Goal: Information Seeking & Learning: Learn about a topic

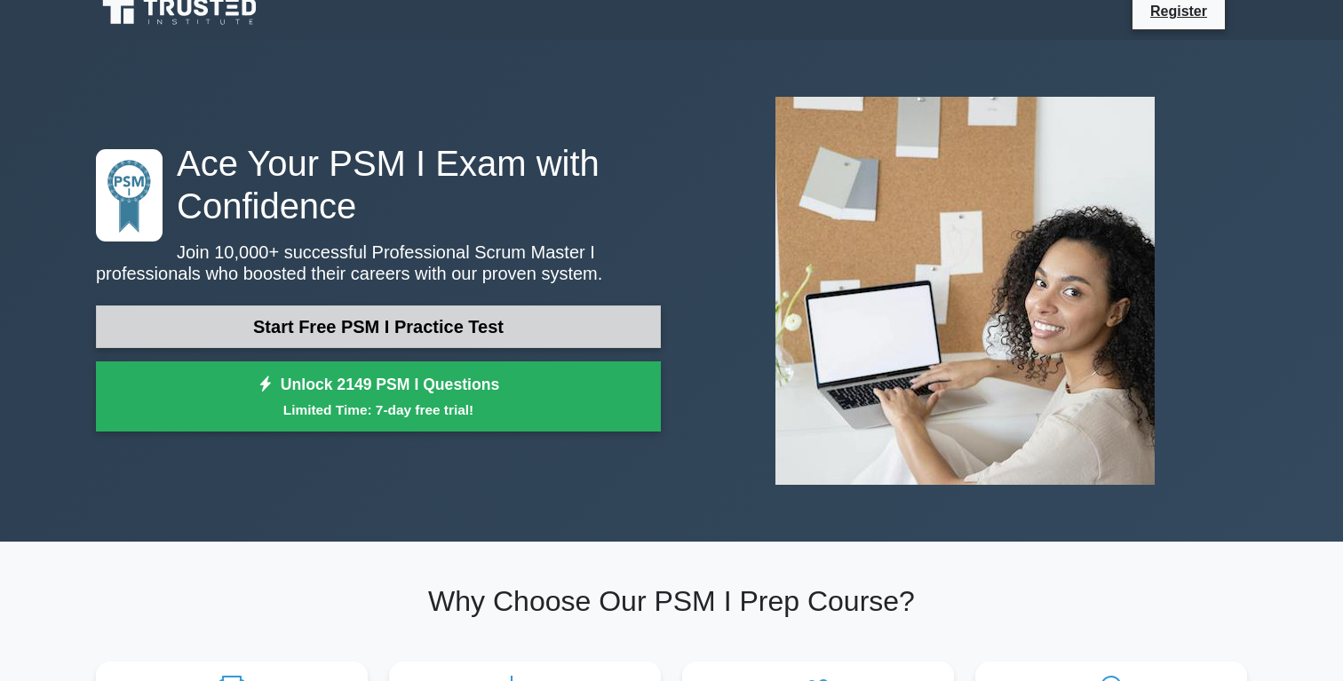
scroll to position [24, 0]
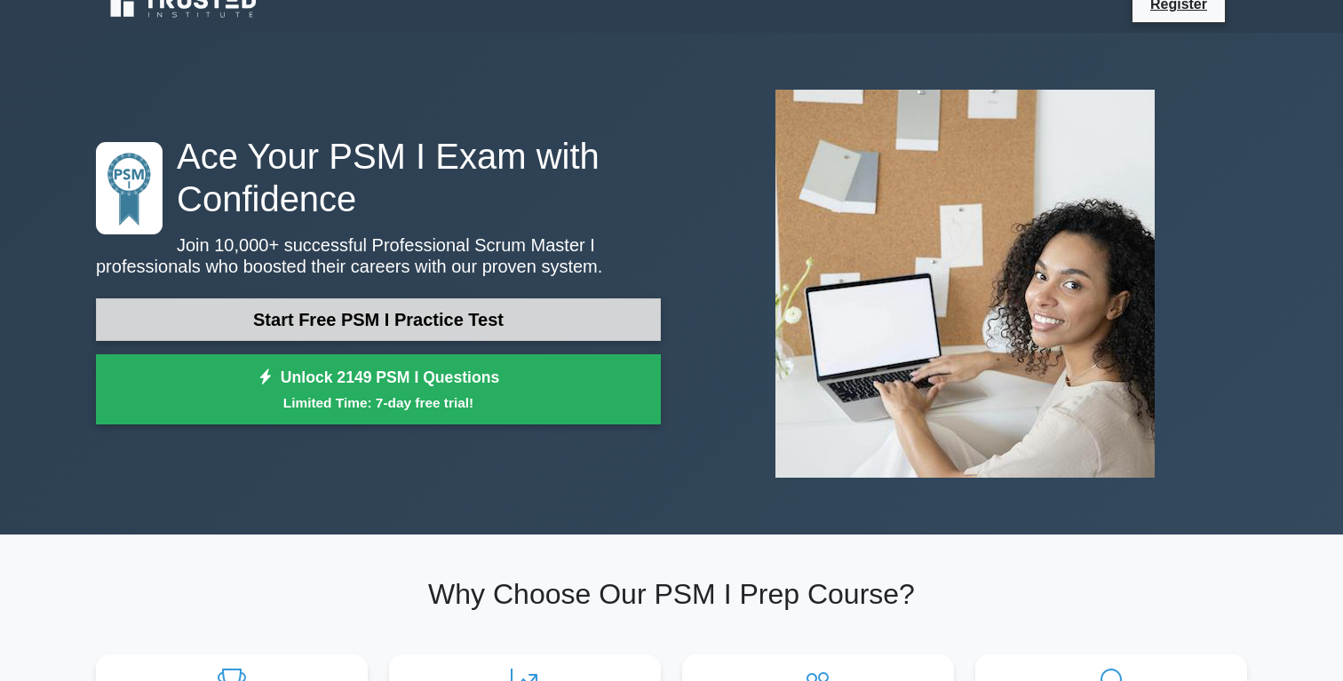
click at [357, 317] on link "Start Free PSM I Practice Test" at bounding box center [378, 320] width 565 height 43
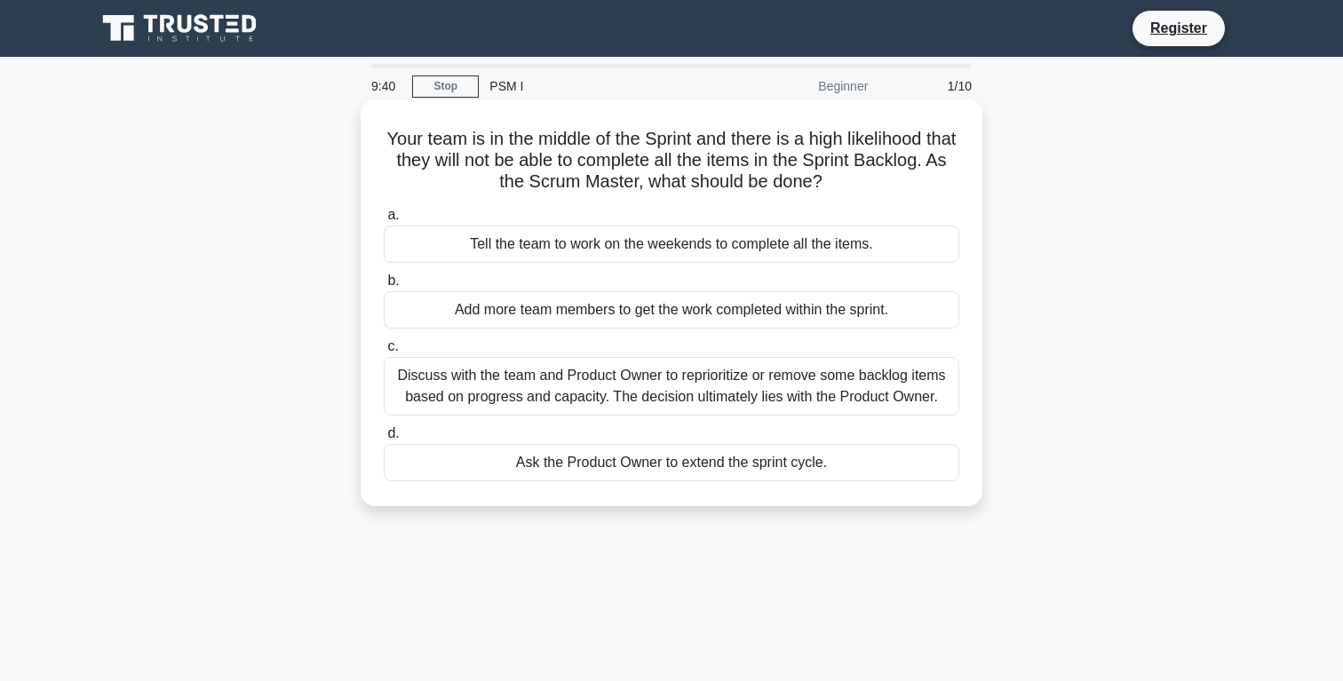
click at [681, 395] on div "Discuss with the team and Product Owner to reprioritize or remove some backlog …" at bounding box center [672, 386] width 576 height 59
click at [384, 353] on input "c. Discuss with the team and Product Owner to reprioritize or remove some backl…" at bounding box center [384, 347] width 0 height 12
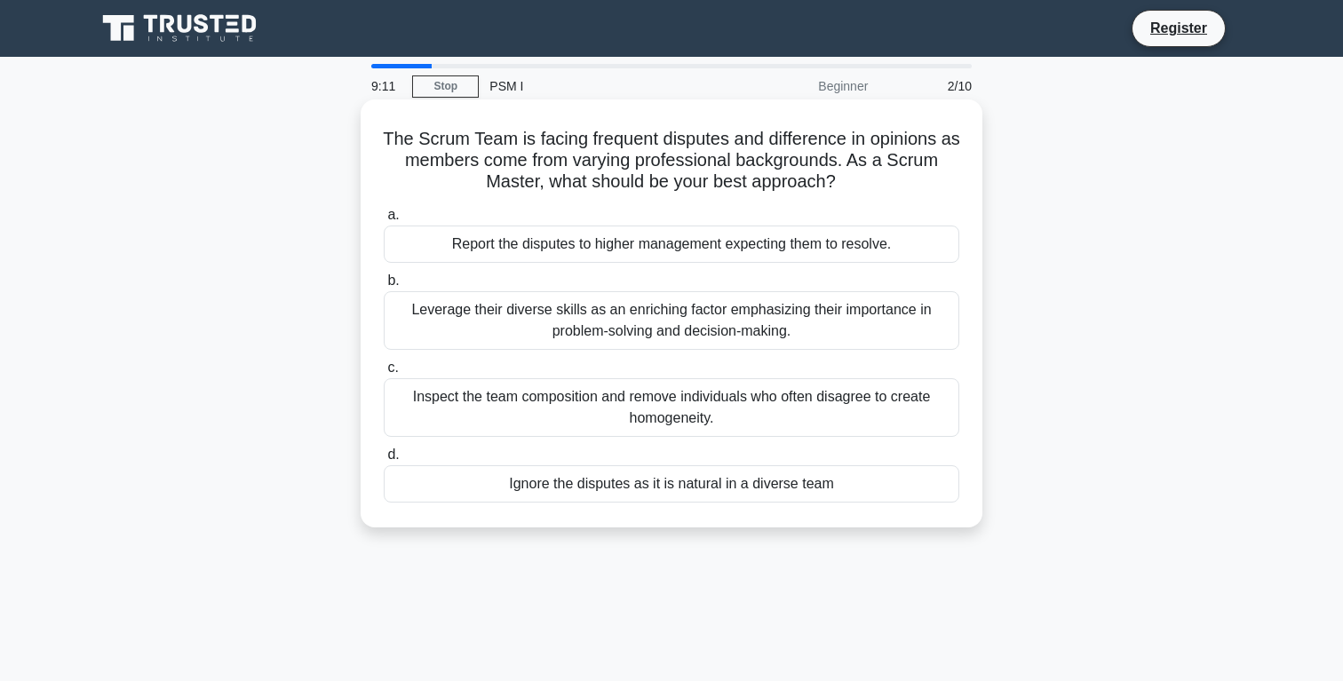
click at [672, 330] on div "Leverage their diverse skills as an enriching factor emphasizing their importan…" at bounding box center [672, 320] width 576 height 59
click at [384, 287] on input "b. Leverage their diverse skills as an enriching factor emphasizing their impor…" at bounding box center [384, 281] width 0 height 12
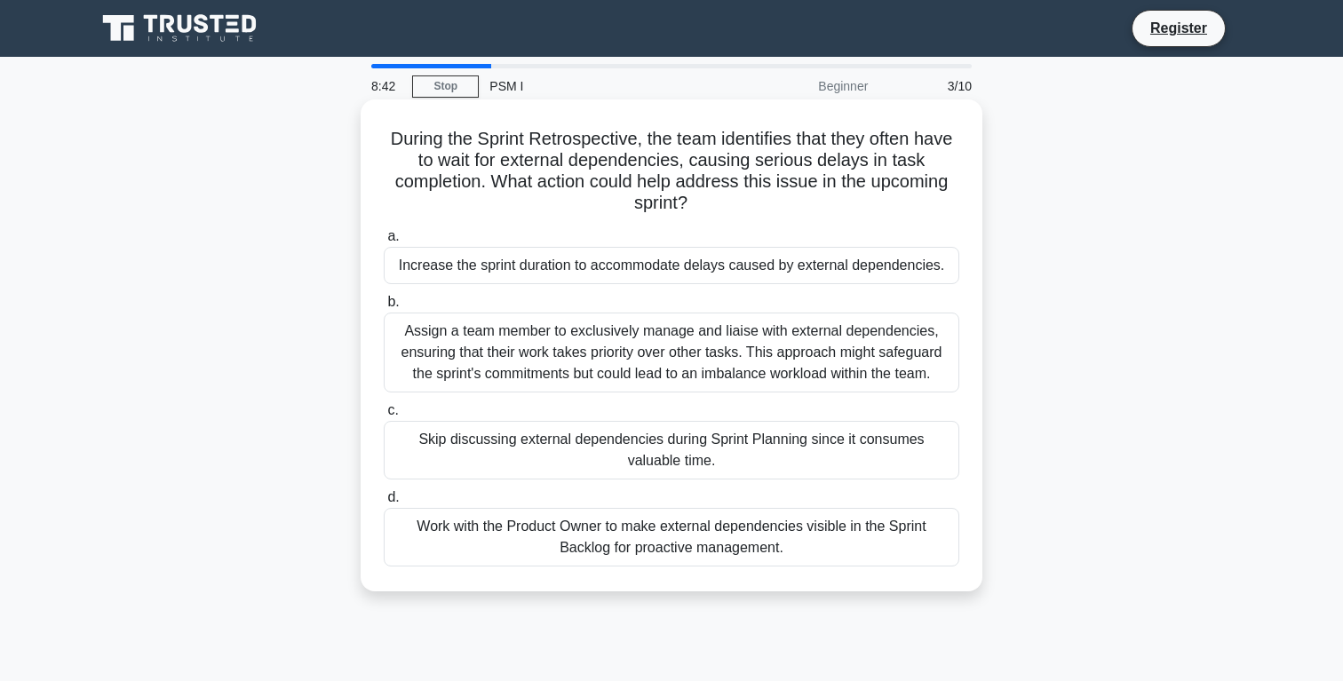
scroll to position [16, 0]
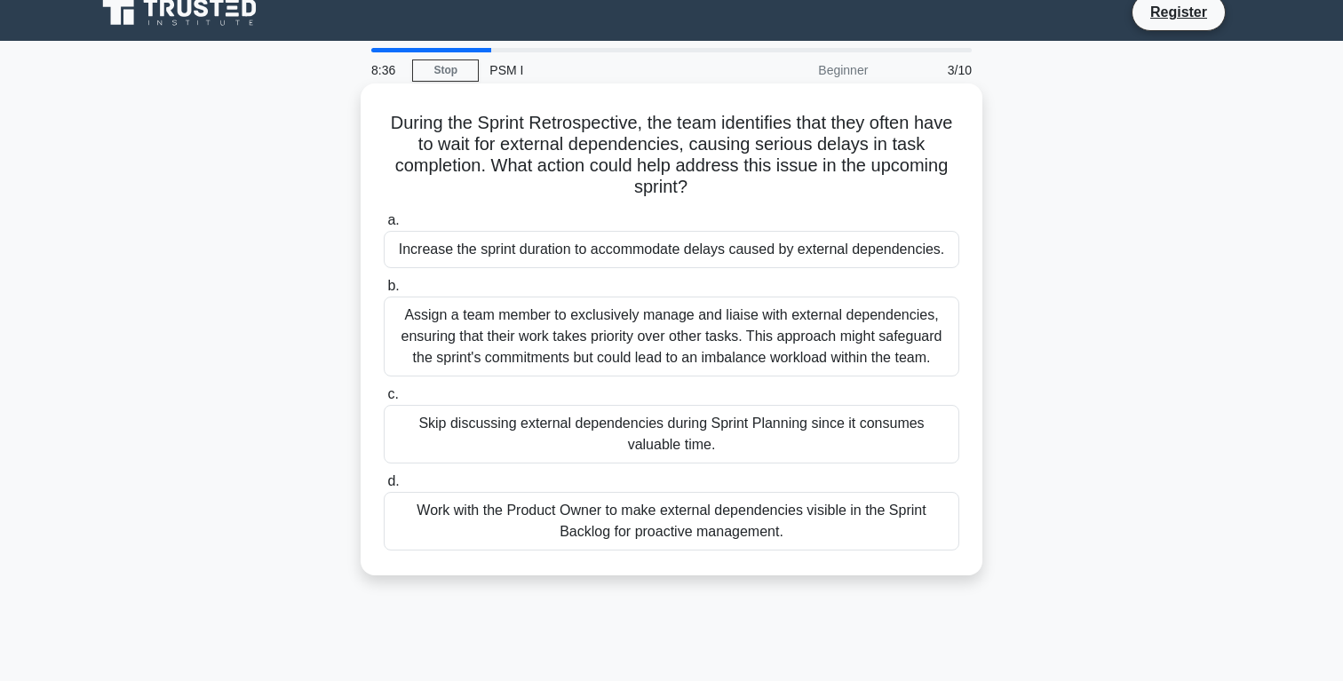
click at [577, 516] on div "Work with the Product Owner to make external dependencies visible in the Sprint…" at bounding box center [672, 521] width 576 height 59
click at [384, 488] on input "d. Work with the Product Owner to make external dependencies visible in the Spr…" at bounding box center [384, 482] width 0 height 12
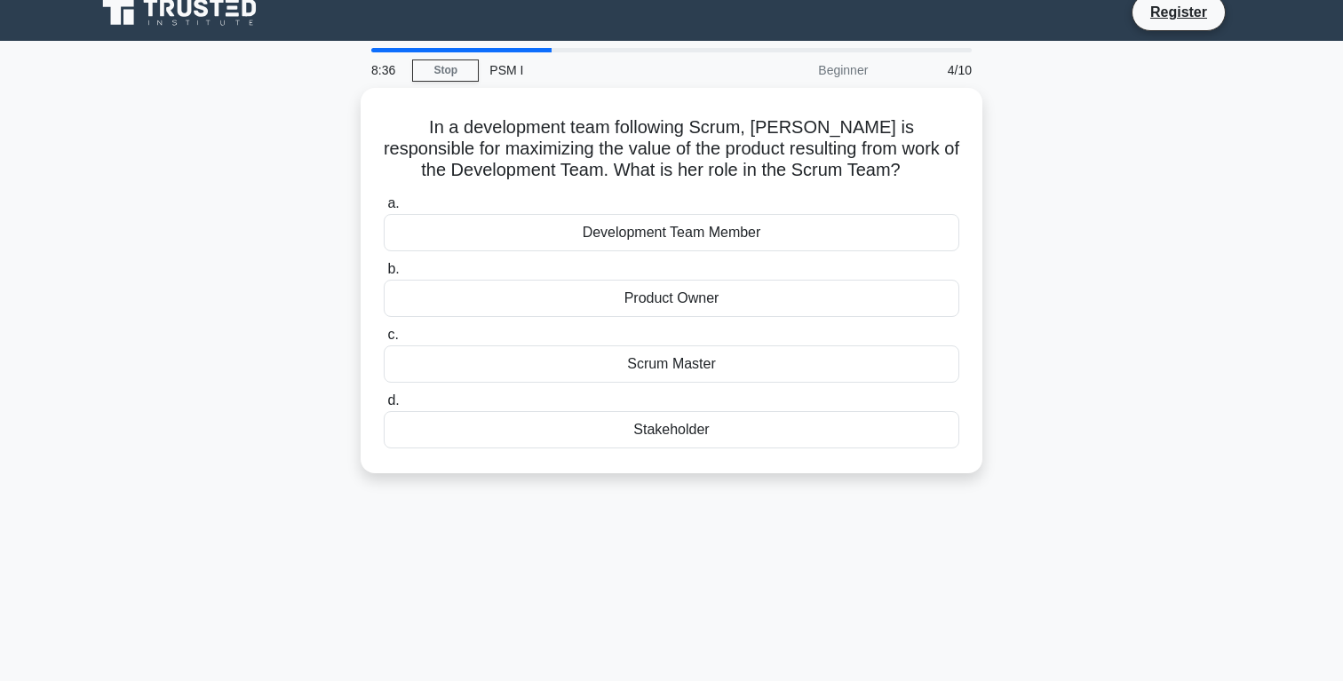
scroll to position [0, 0]
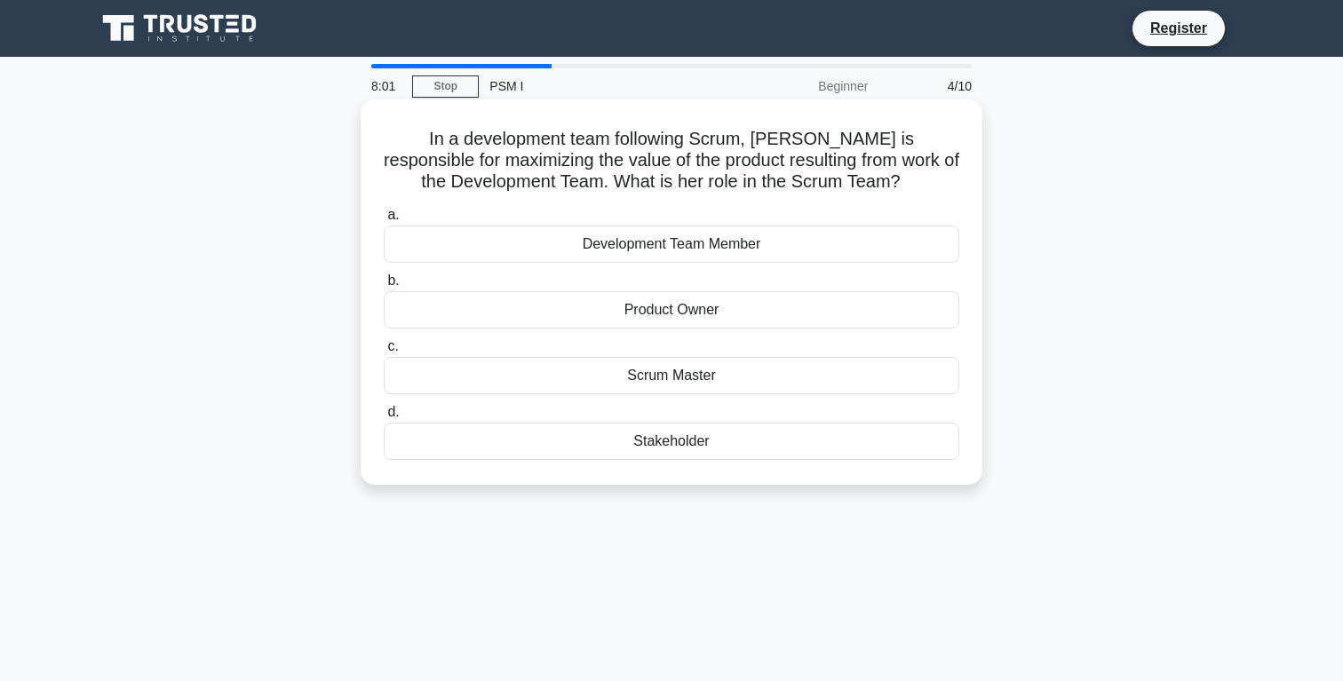
click at [659, 245] on div "Development Team Member" at bounding box center [672, 244] width 576 height 37
click at [384, 221] on input "a. Development Team Member" at bounding box center [384, 216] width 0 height 12
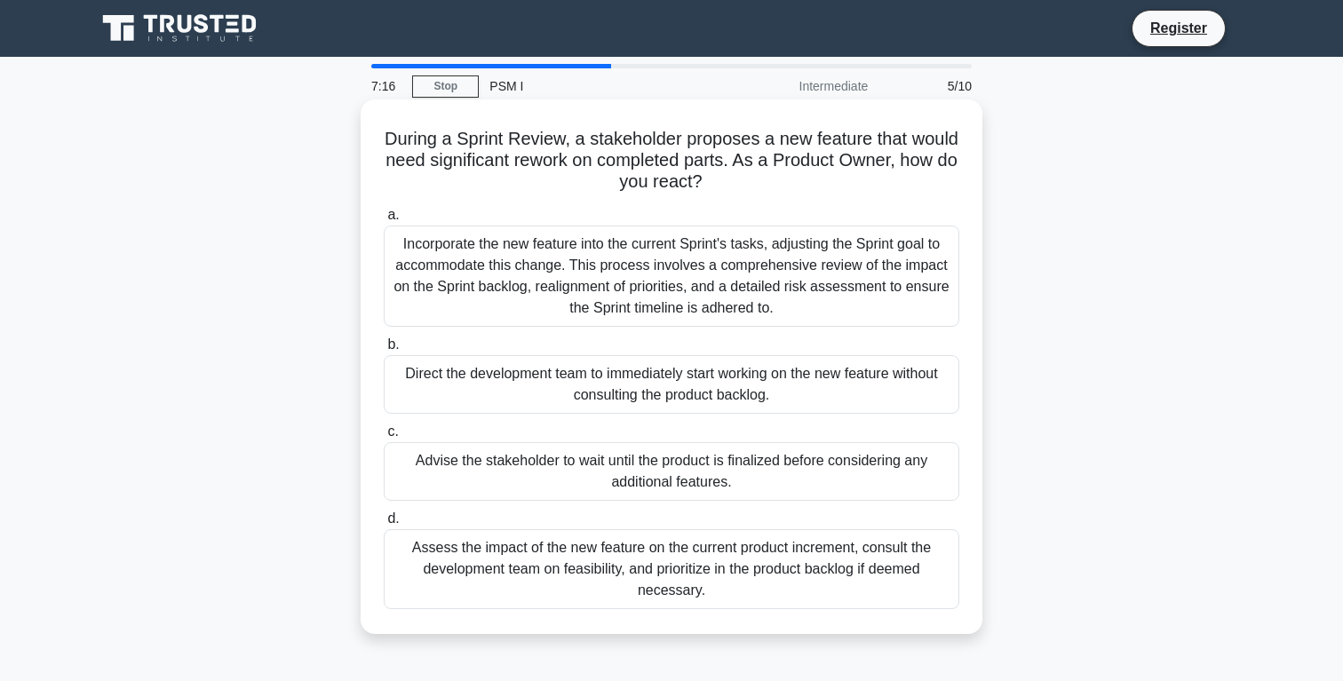
click at [582, 581] on div "Assess the impact of the new feature on the current product increment, consult …" at bounding box center [672, 570] width 576 height 80
click at [384, 525] on input "d. Assess the impact of the new feature on the current product increment, consu…" at bounding box center [384, 520] width 0 height 12
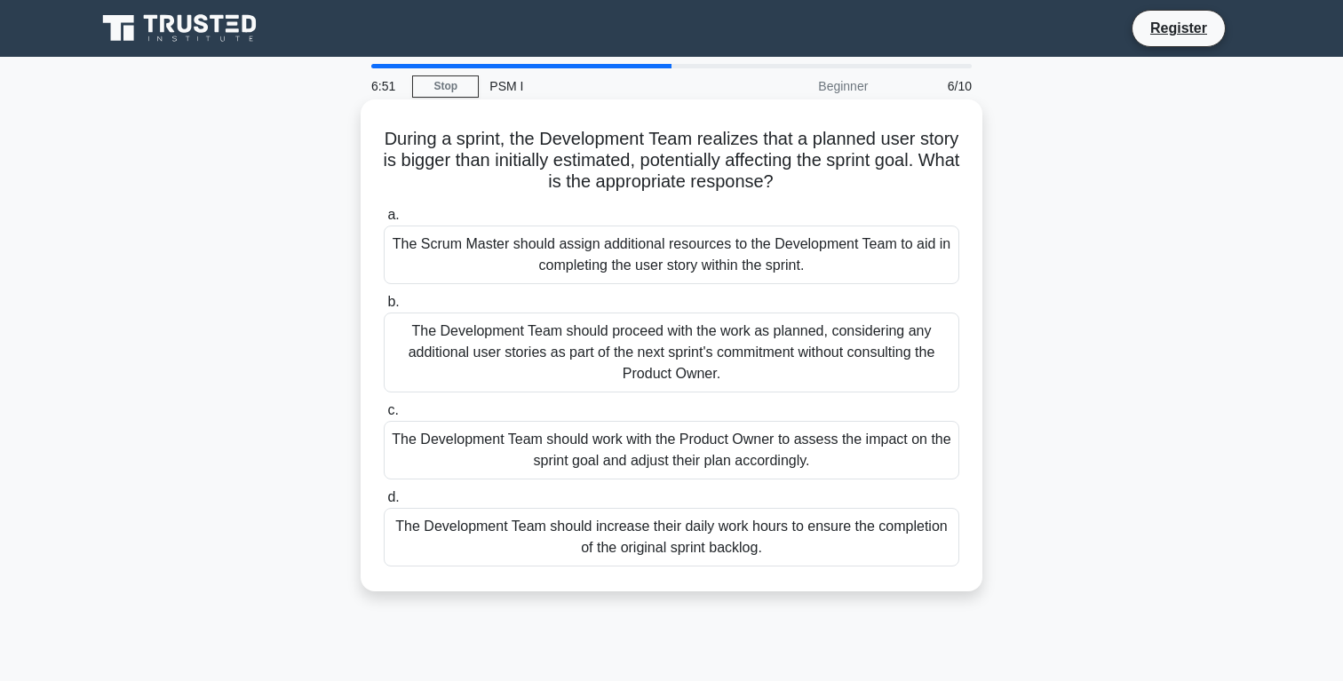
click at [554, 457] on div "The Development Team should work with the Product Owner to assess the impact on…" at bounding box center [672, 450] width 576 height 59
click at [384, 417] on input "c. The Development Team should work with the Product Owner to assess the impact…" at bounding box center [384, 411] width 0 height 12
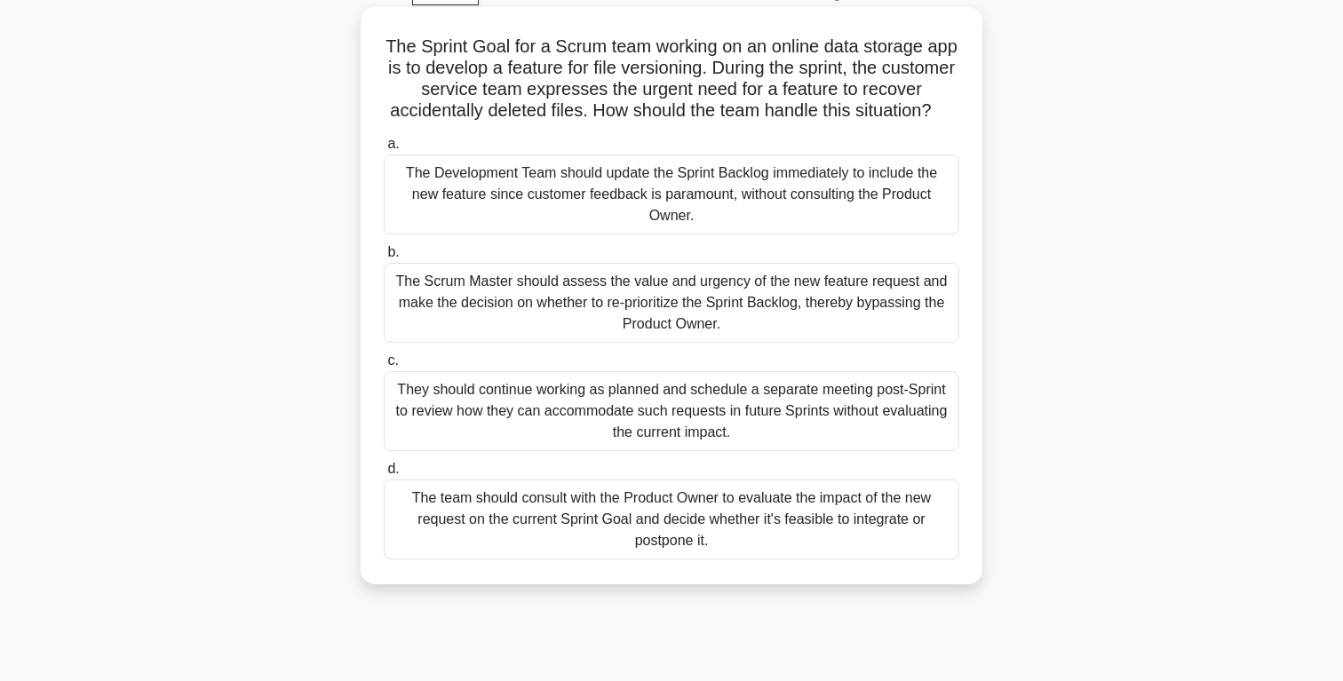
scroll to position [101, 0]
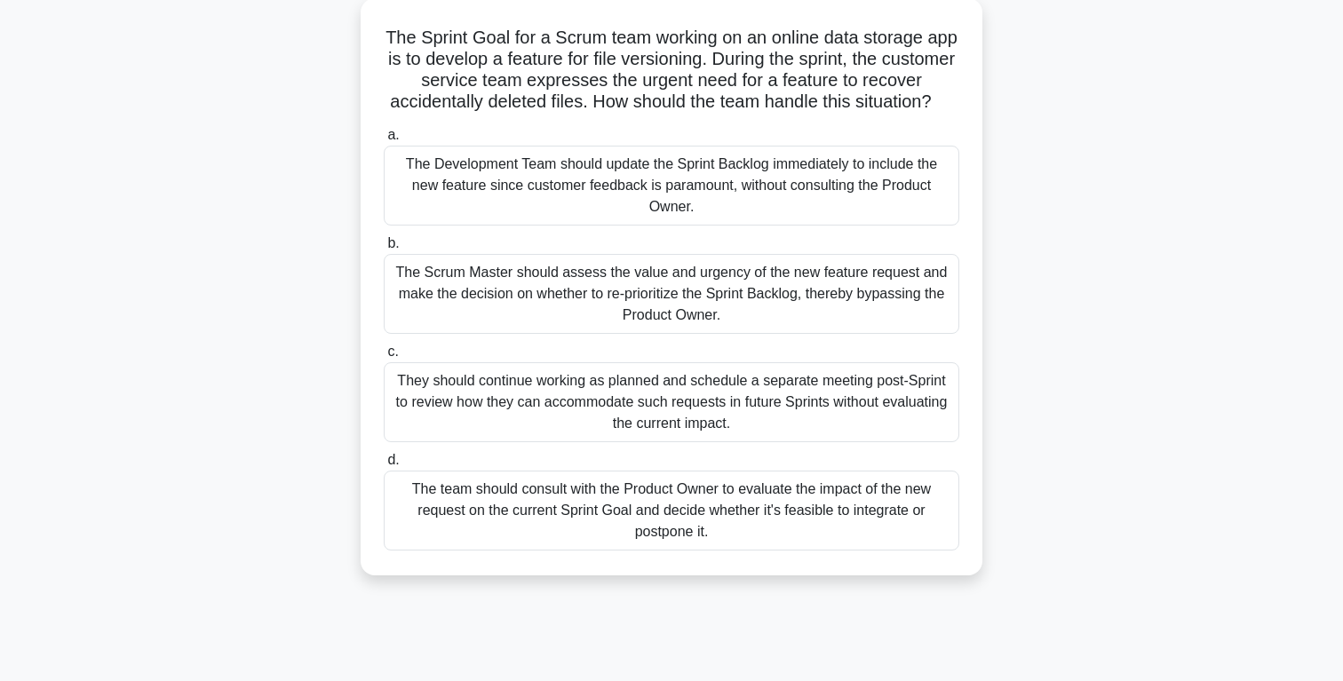
click at [602, 517] on div "The team should consult with the Product Owner to evaluate the impact of the ne…" at bounding box center [672, 511] width 576 height 80
click at [384, 466] on input "d. The team should consult with the Product Owner to evaluate the impact of the…" at bounding box center [384, 461] width 0 height 12
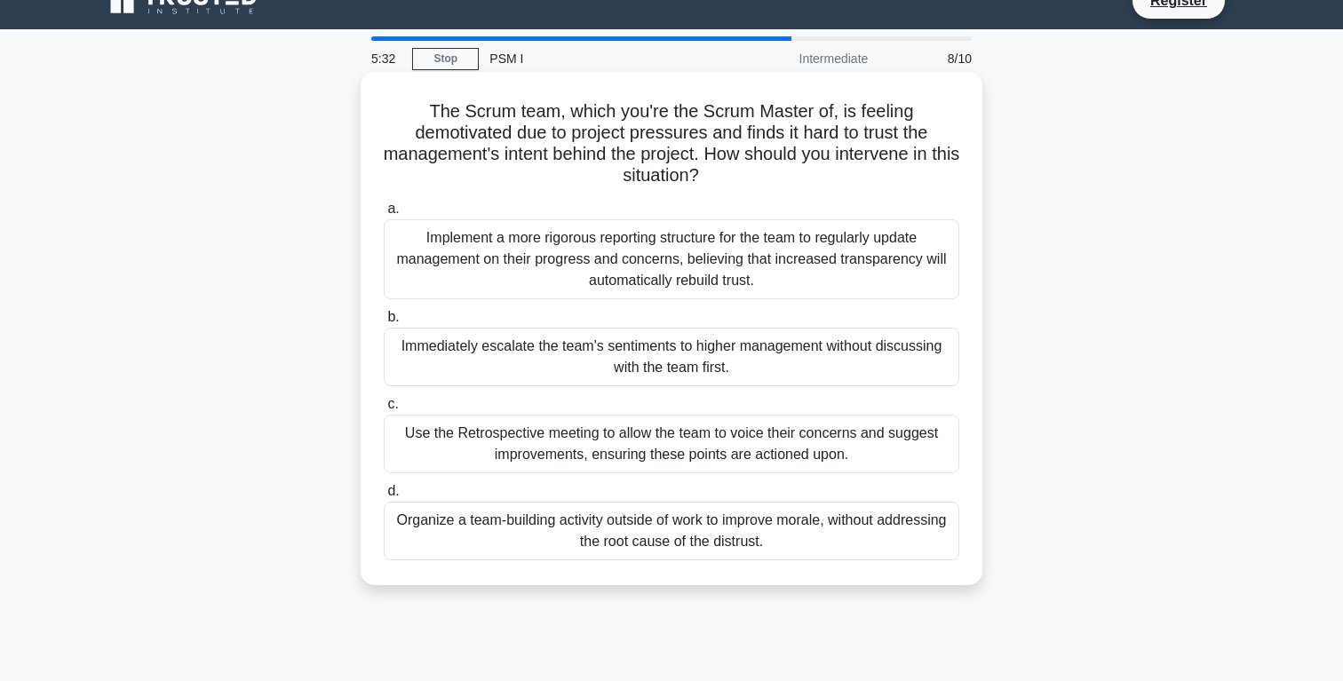
scroll to position [29, 0]
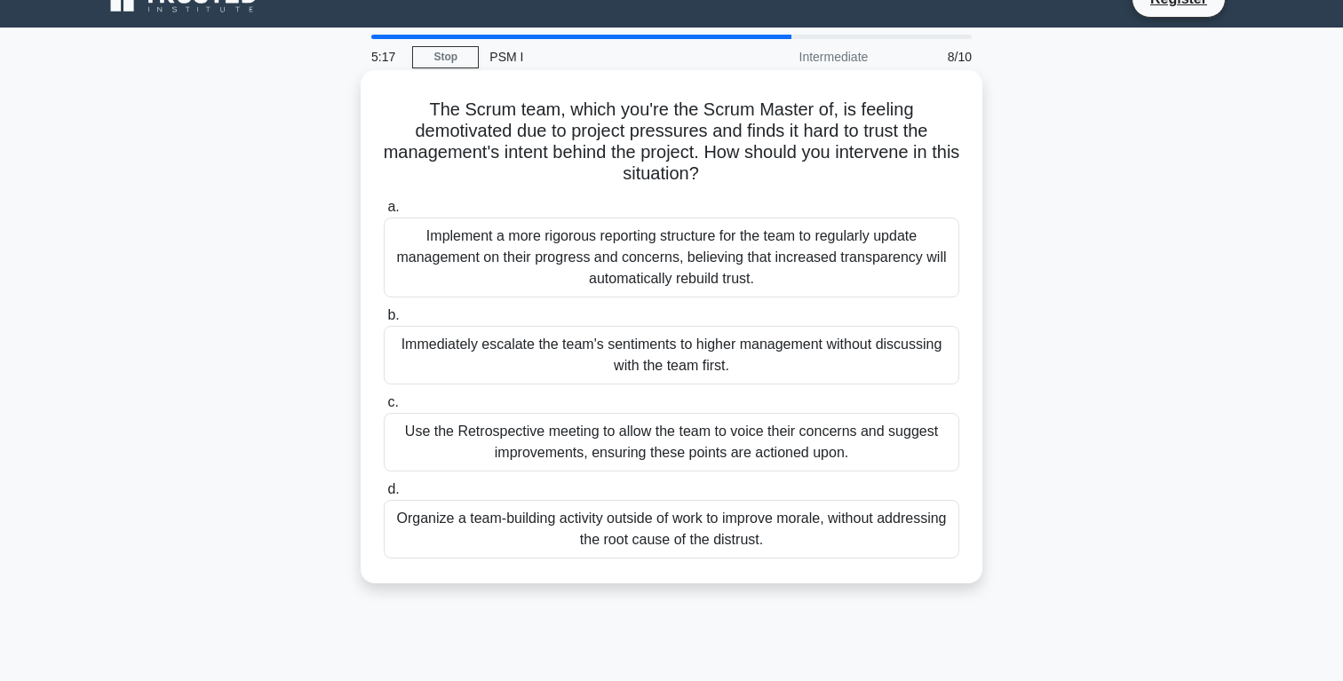
click at [661, 444] on div "Use the Retrospective meeting to allow the team to voice their concerns and sug…" at bounding box center [672, 442] width 576 height 59
click at [384, 409] on input "c. Use the Retrospective meeting to allow the team to voice their concerns and …" at bounding box center [384, 403] width 0 height 12
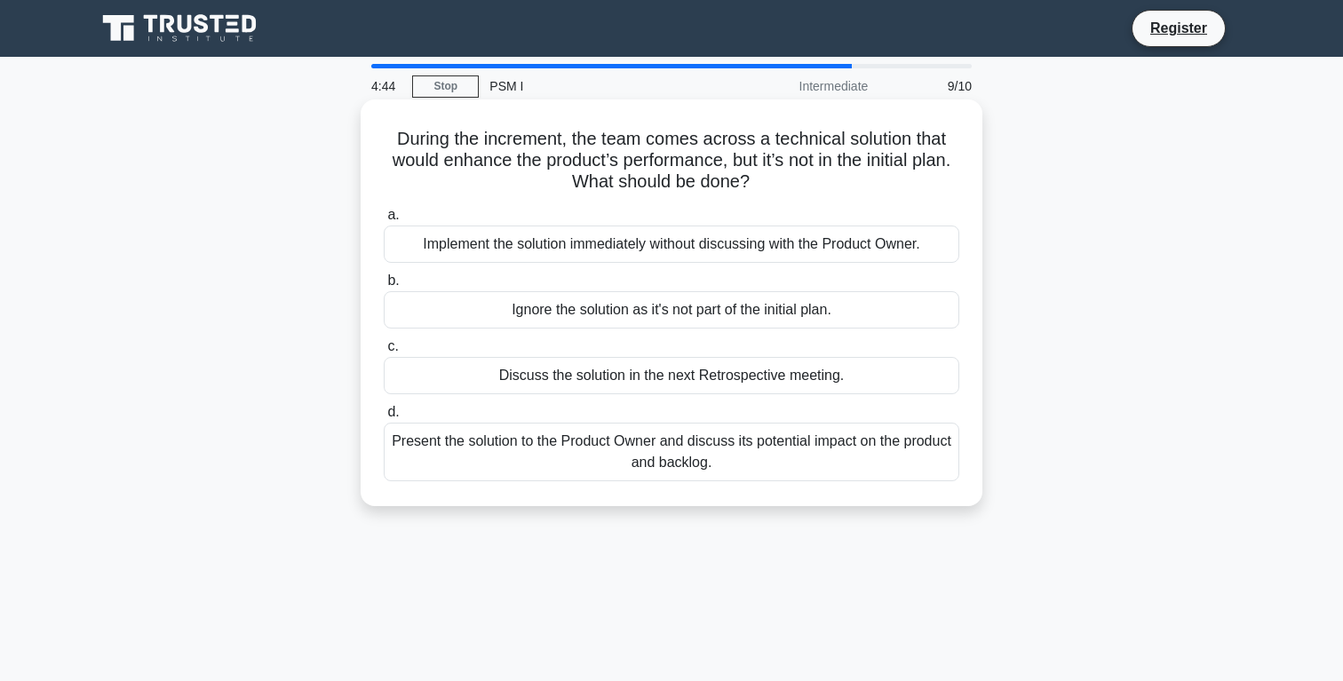
scroll to position [19, 0]
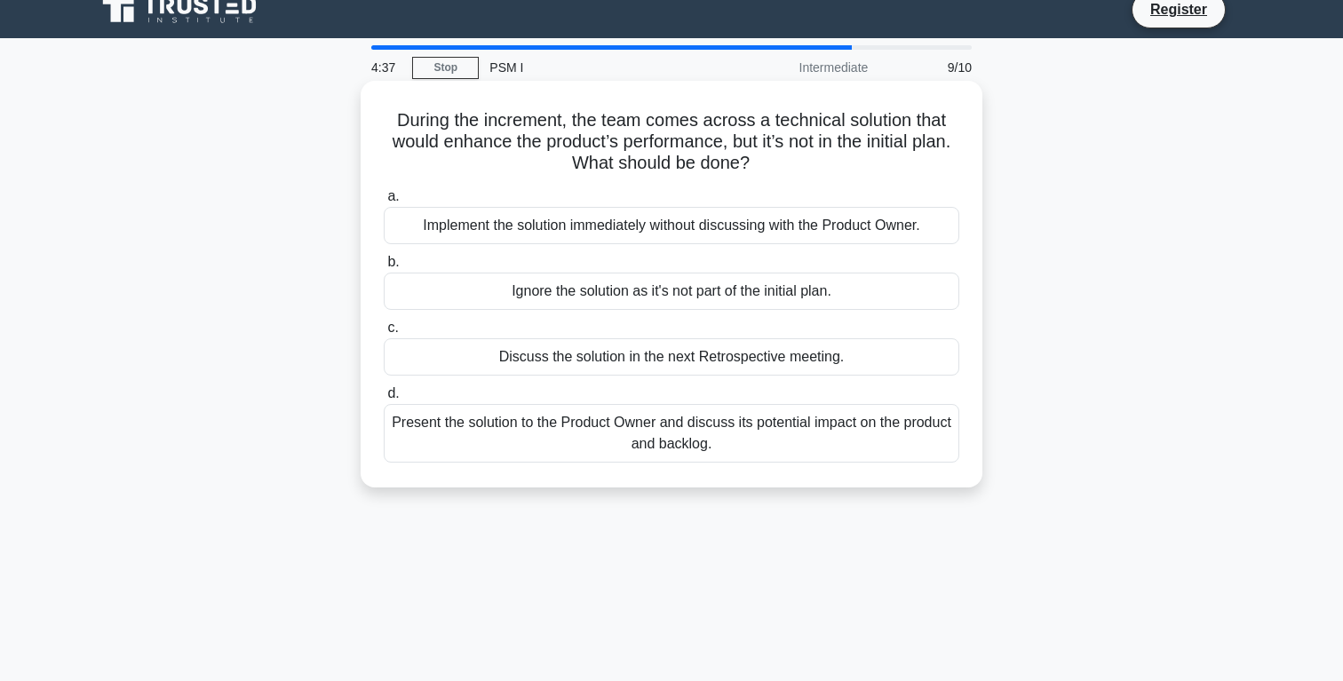
click at [681, 360] on div "Discuss the solution in the next Retrospective meeting." at bounding box center [672, 357] width 576 height 37
click at [384, 334] on input "c. Discuss the solution in the next Retrospective meeting." at bounding box center [384, 329] width 0 height 12
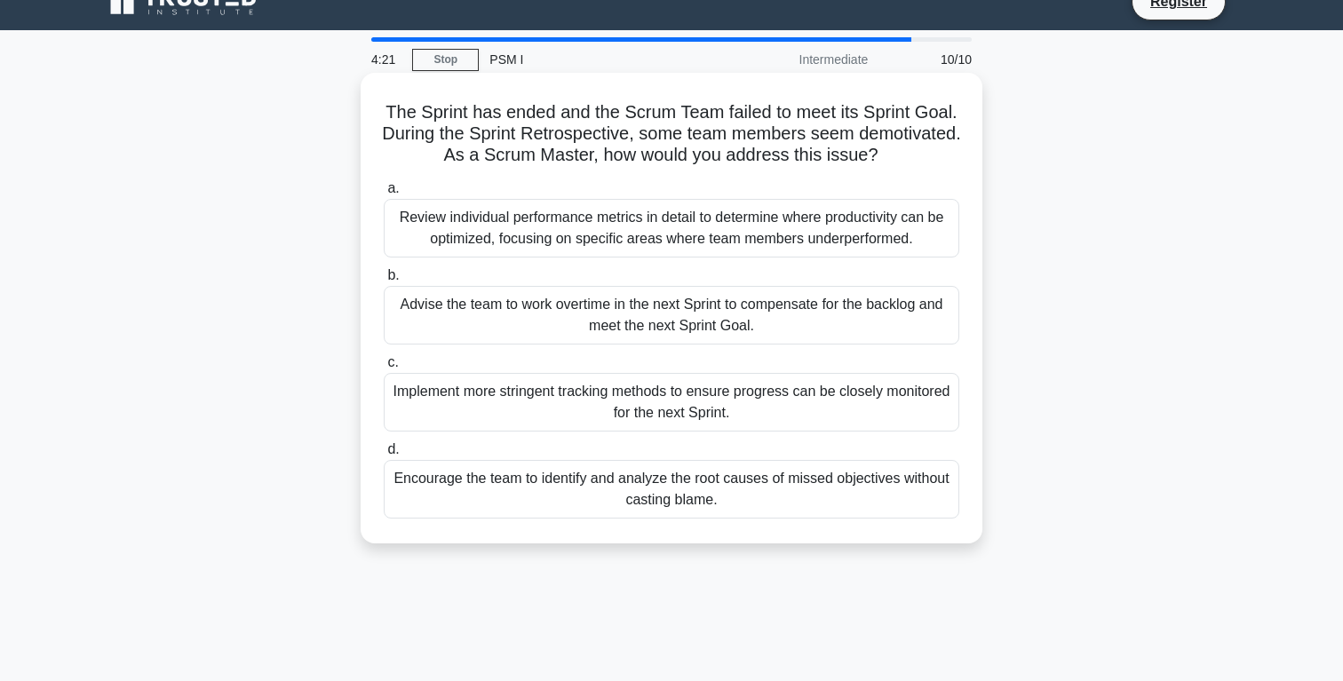
scroll to position [28, 0]
click at [602, 484] on div "Encourage the team to identify and analyze the root causes of missed objectives…" at bounding box center [672, 488] width 576 height 59
click at [384, 455] on input "d. Encourage the team to identify and analyze the root causes of missed objecti…" at bounding box center [384, 449] width 0 height 12
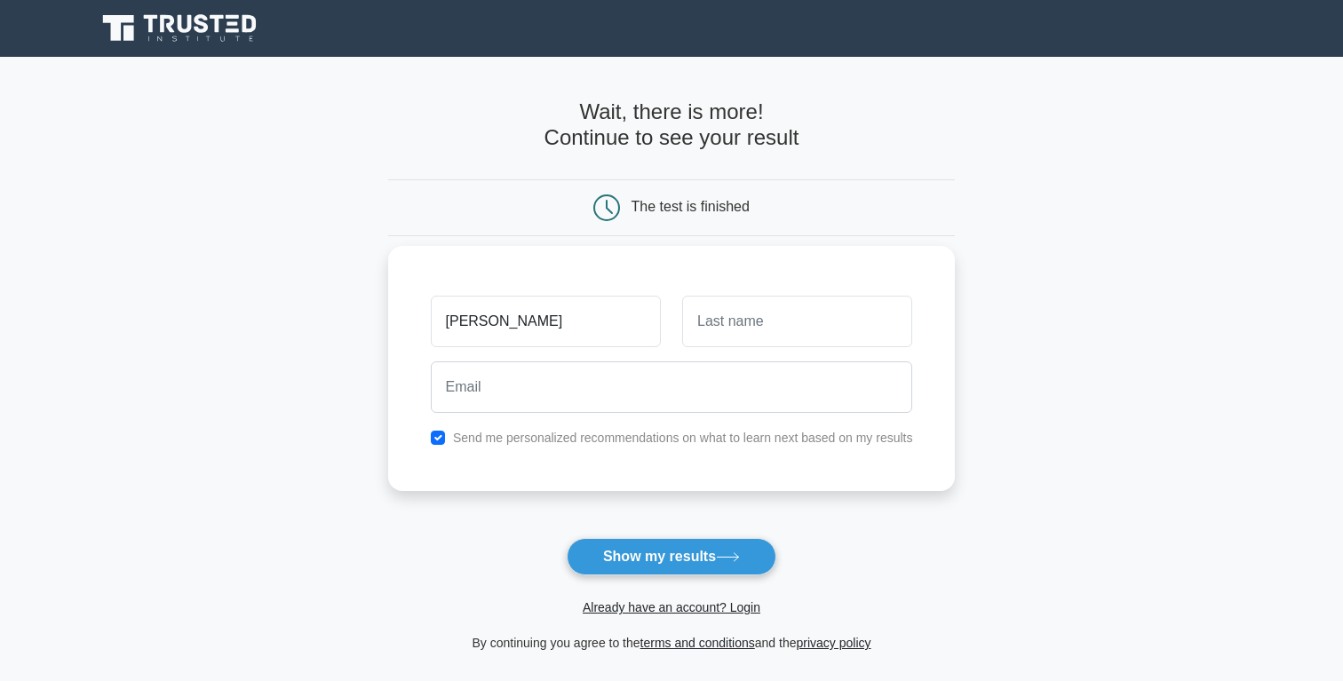
type input "[PERSON_NAME]"
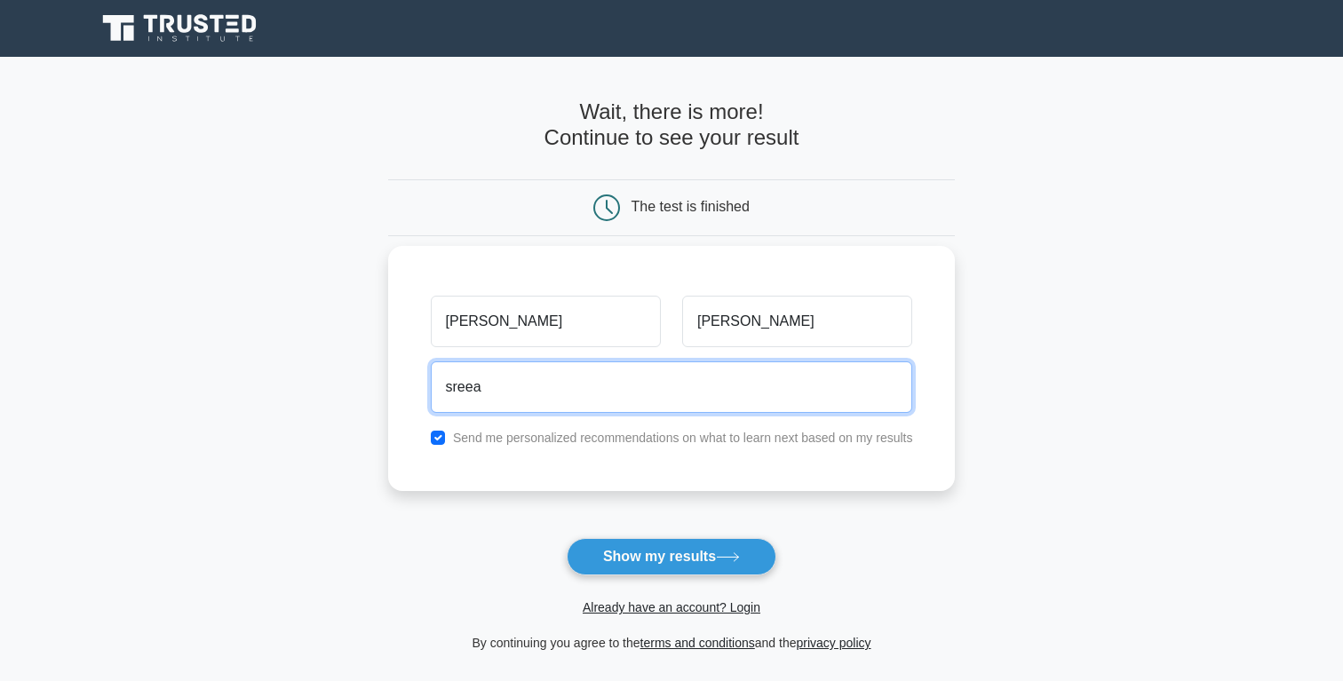
type input "[EMAIL_ADDRESS][DOMAIN_NAME]"
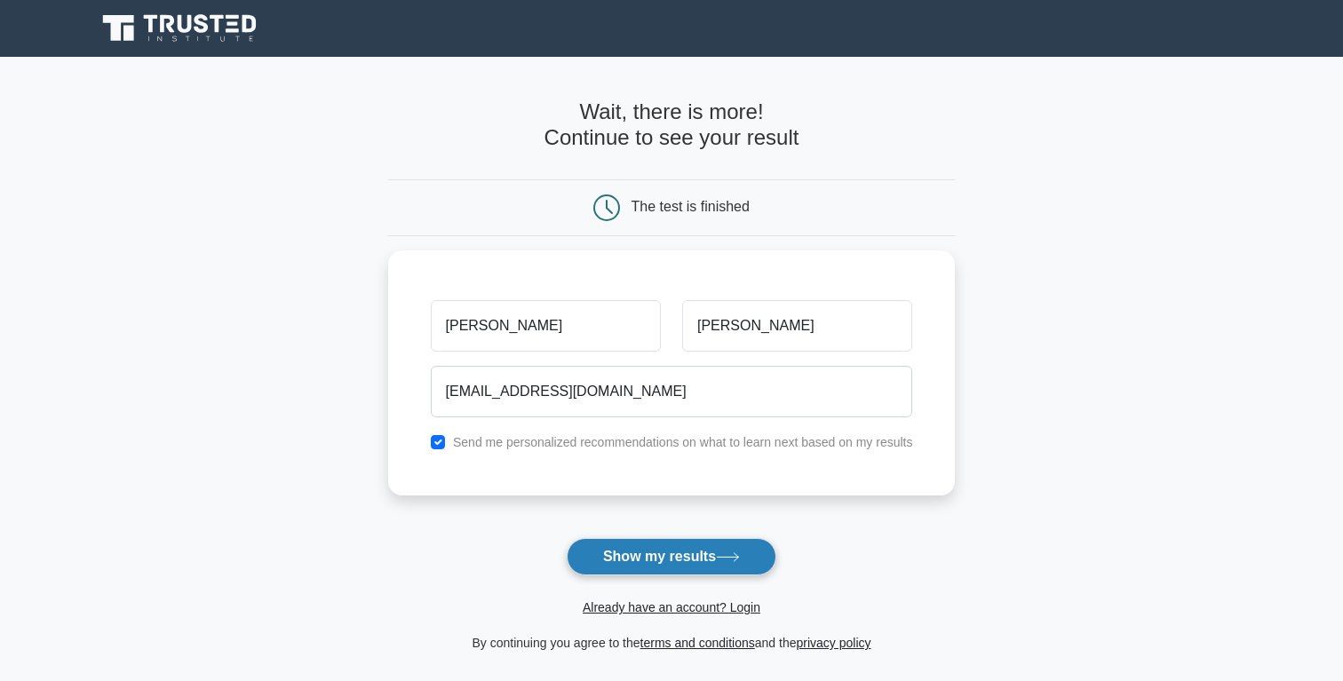
click at [644, 557] on button "Show my results" at bounding box center [672, 556] width 210 height 37
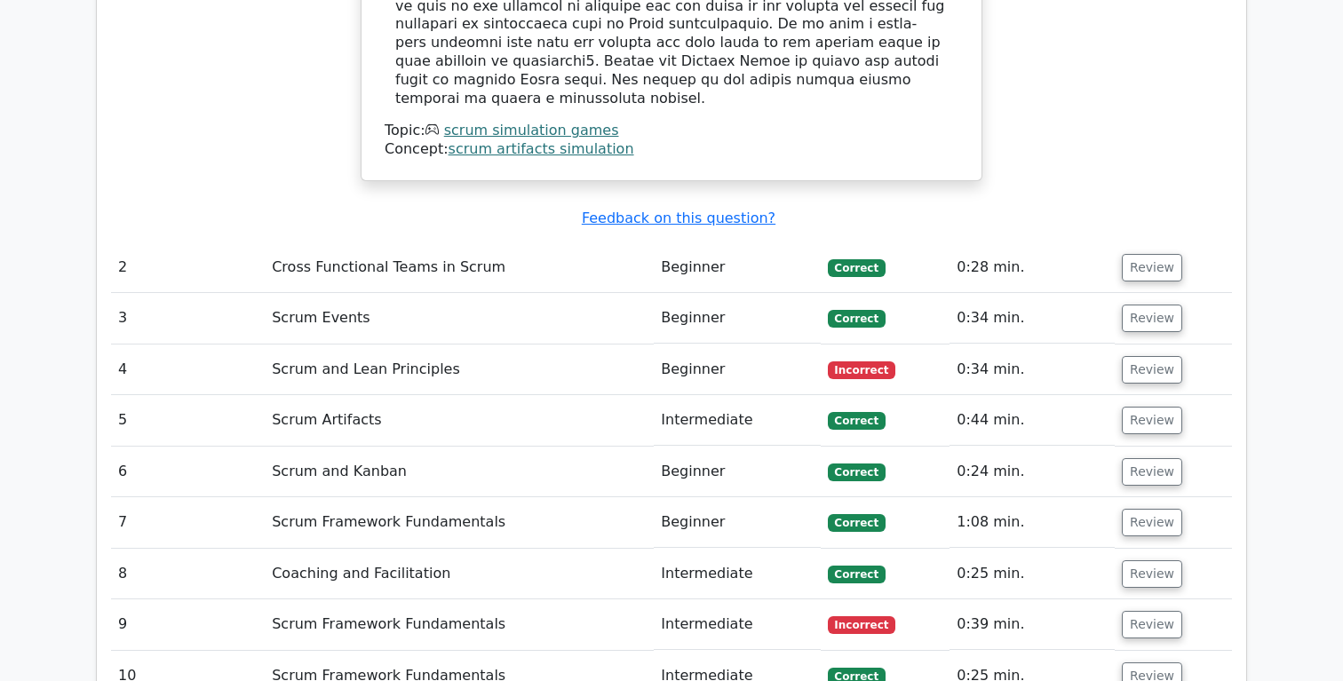
scroll to position [2300, 0]
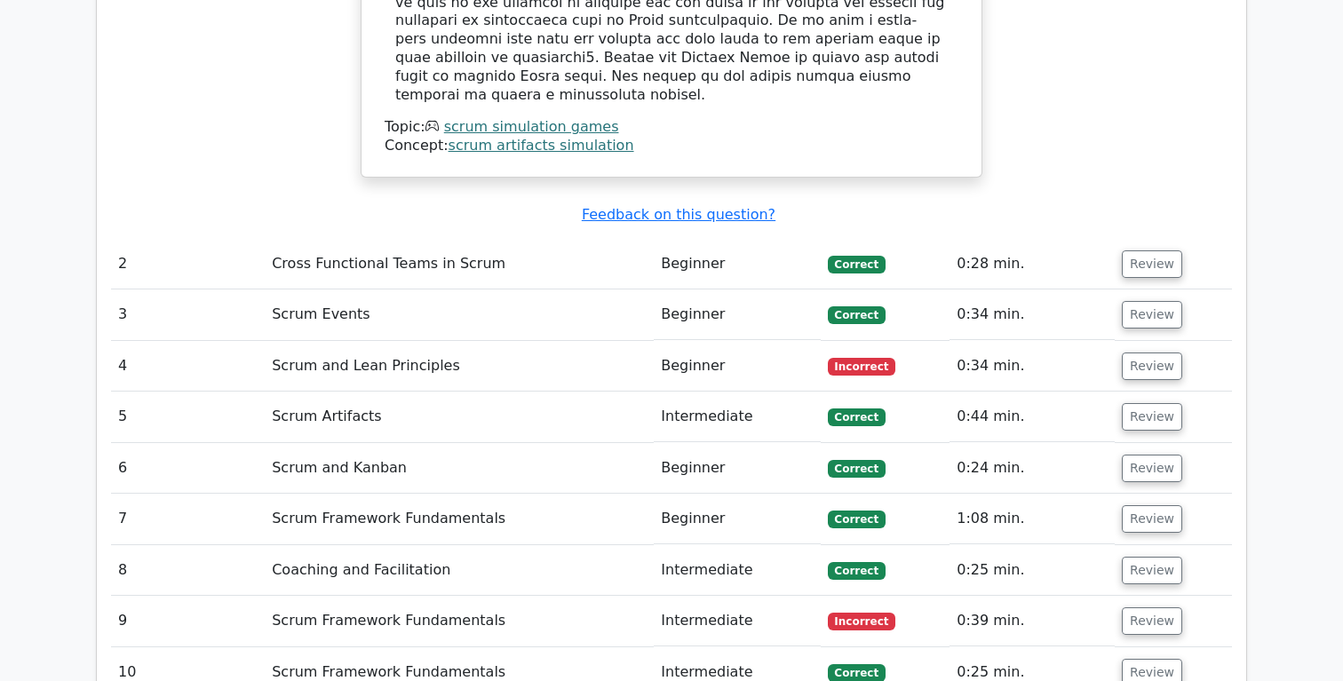
click at [785, 341] on td "Beginner" at bounding box center [737, 366] width 166 height 51
click at [1127, 353] on button "Review" at bounding box center [1152, 367] width 60 height 28
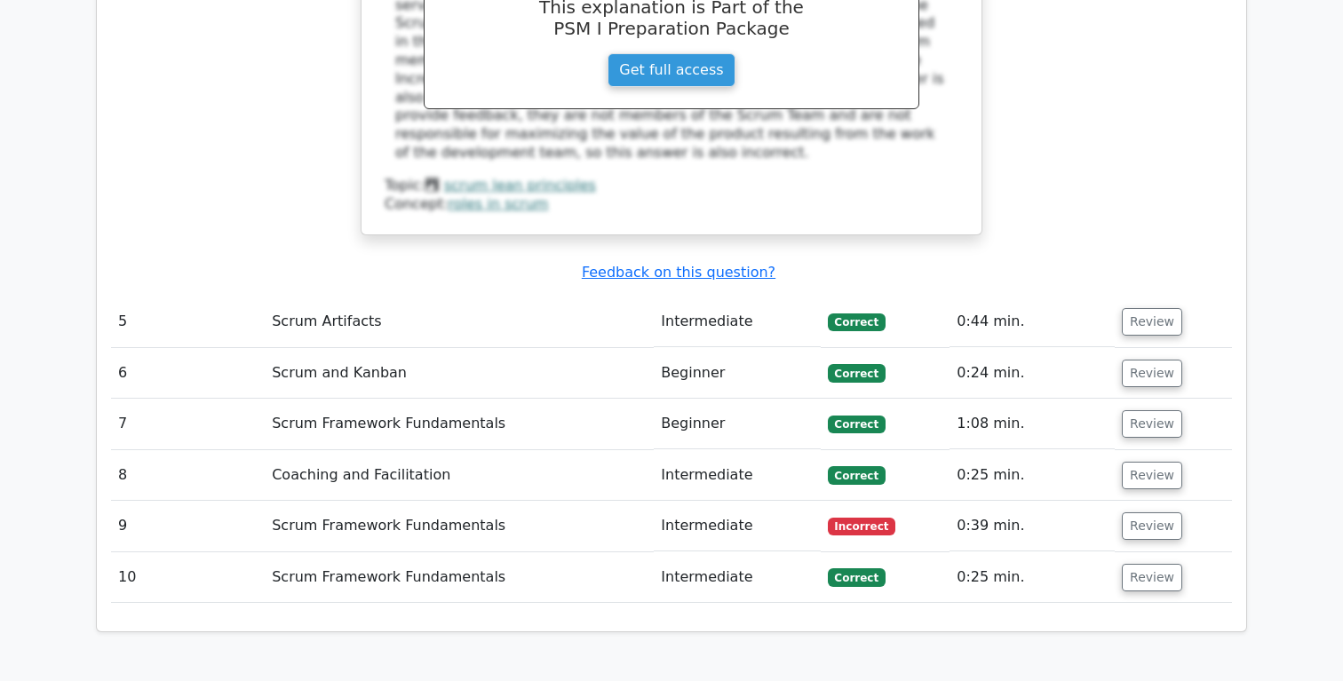
scroll to position [3224, 0]
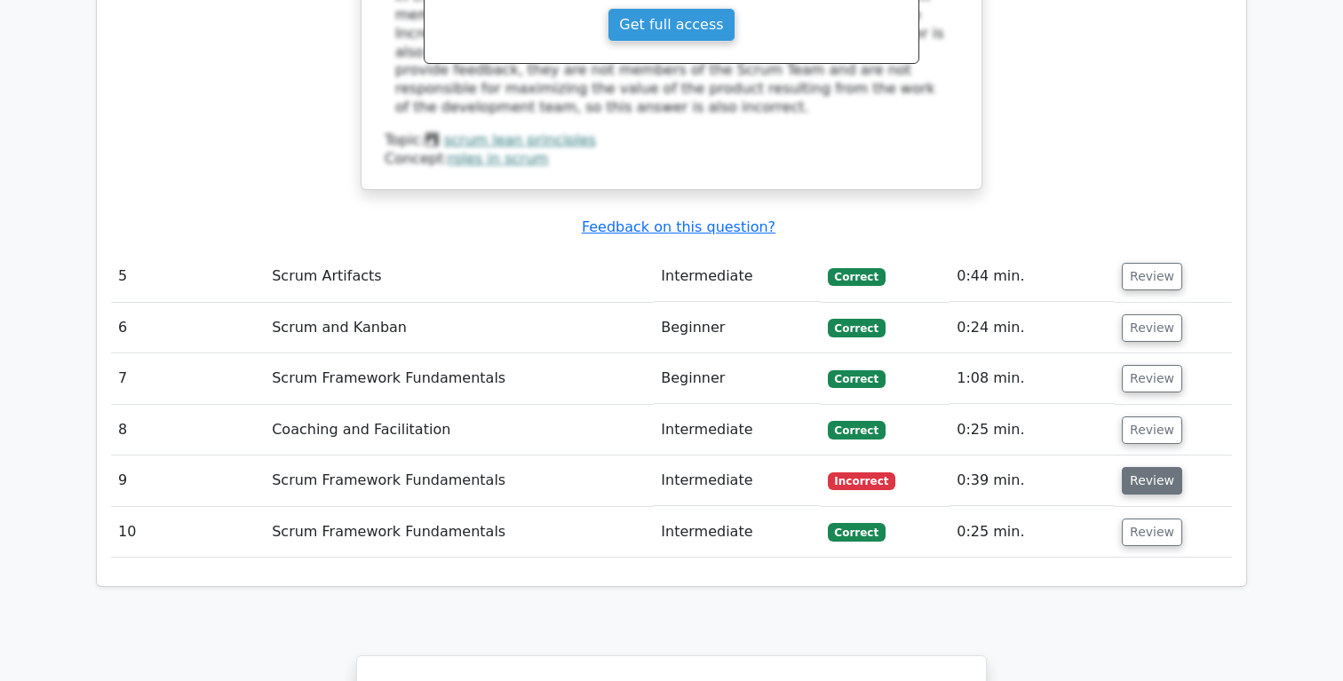
click at [1135, 467] on button "Review" at bounding box center [1152, 481] width 60 height 28
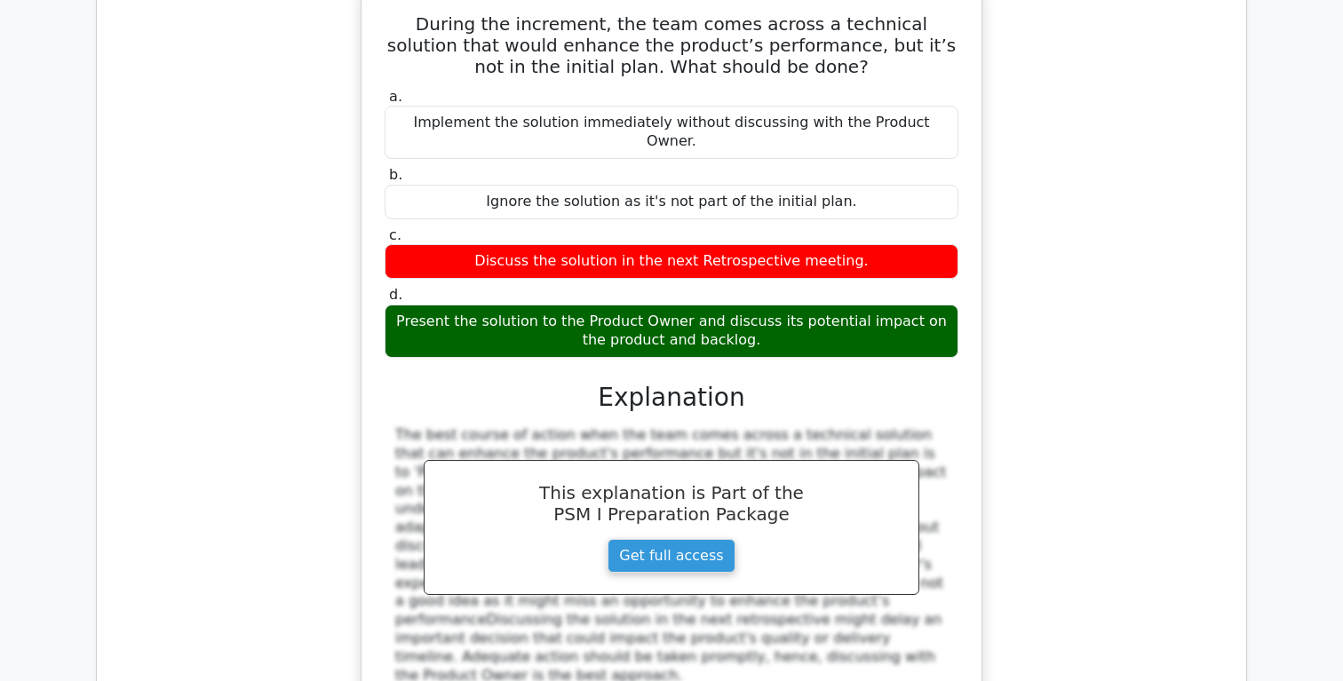
scroll to position [3674, 0]
